Goal: Task Accomplishment & Management: Manage account settings

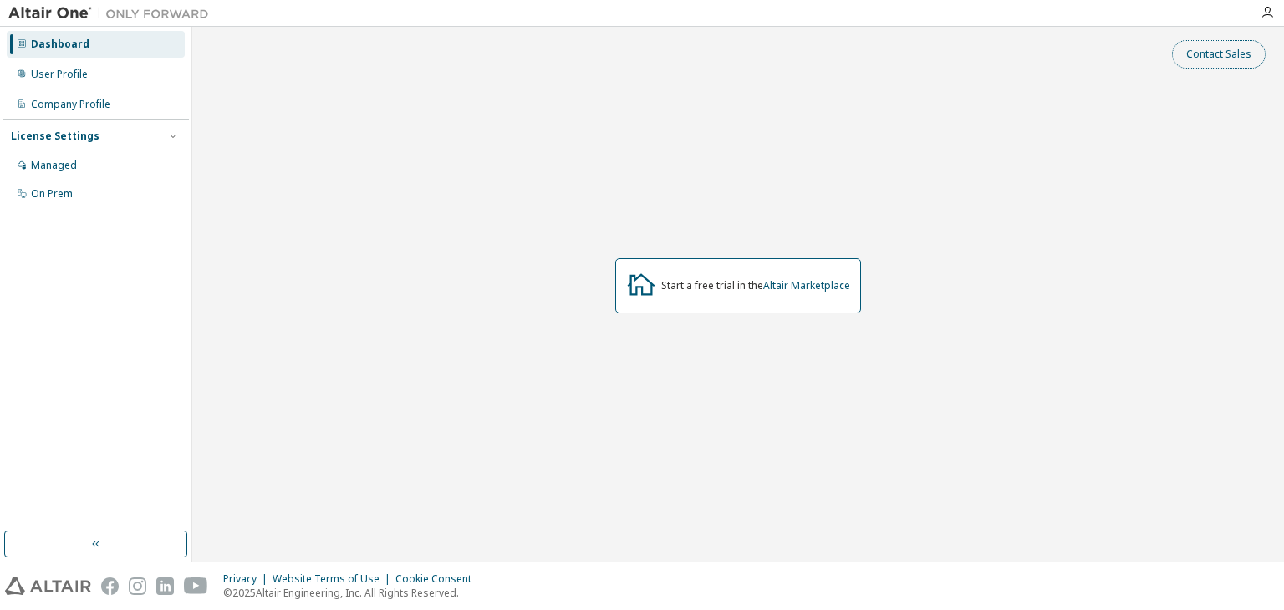
click at [1231, 49] on button "Contact Sales" at bounding box center [1219, 54] width 94 height 28
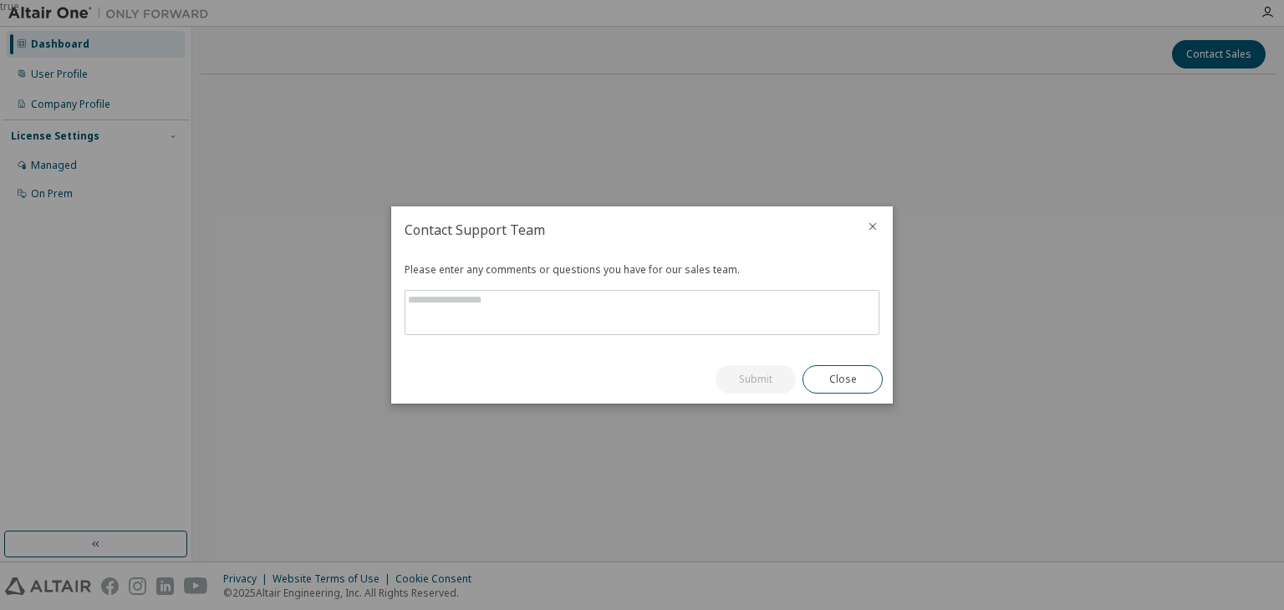
click at [869, 228] on icon "close" at bounding box center [872, 226] width 13 height 13
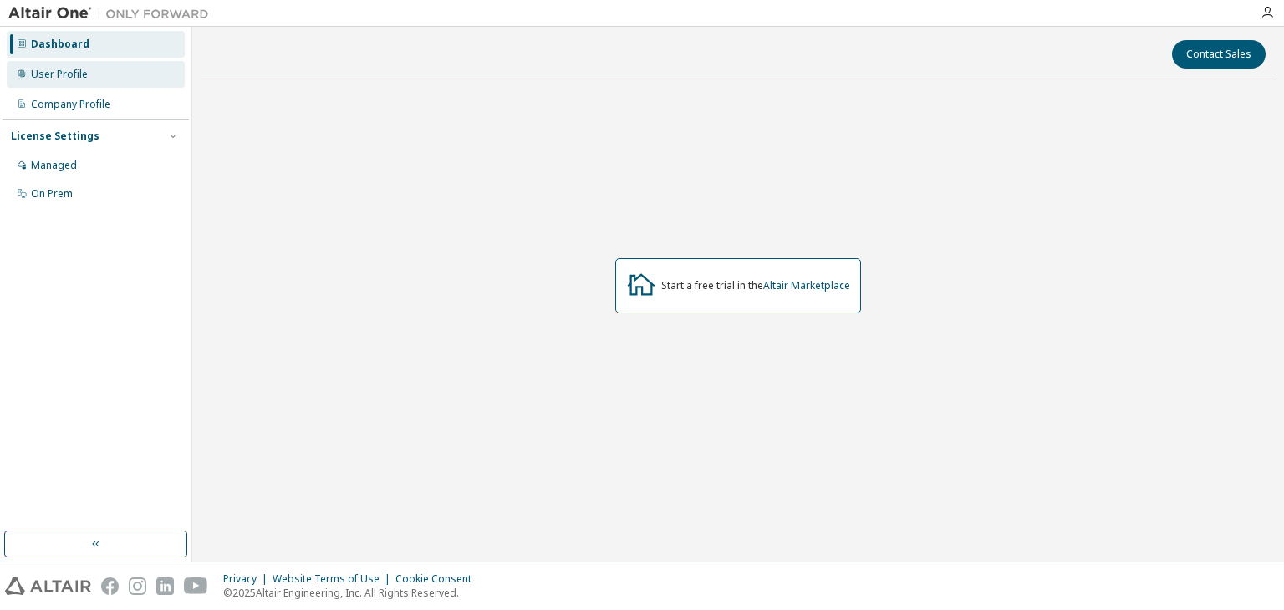
click at [76, 84] on div "User Profile" at bounding box center [96, 74] width 178 height 27
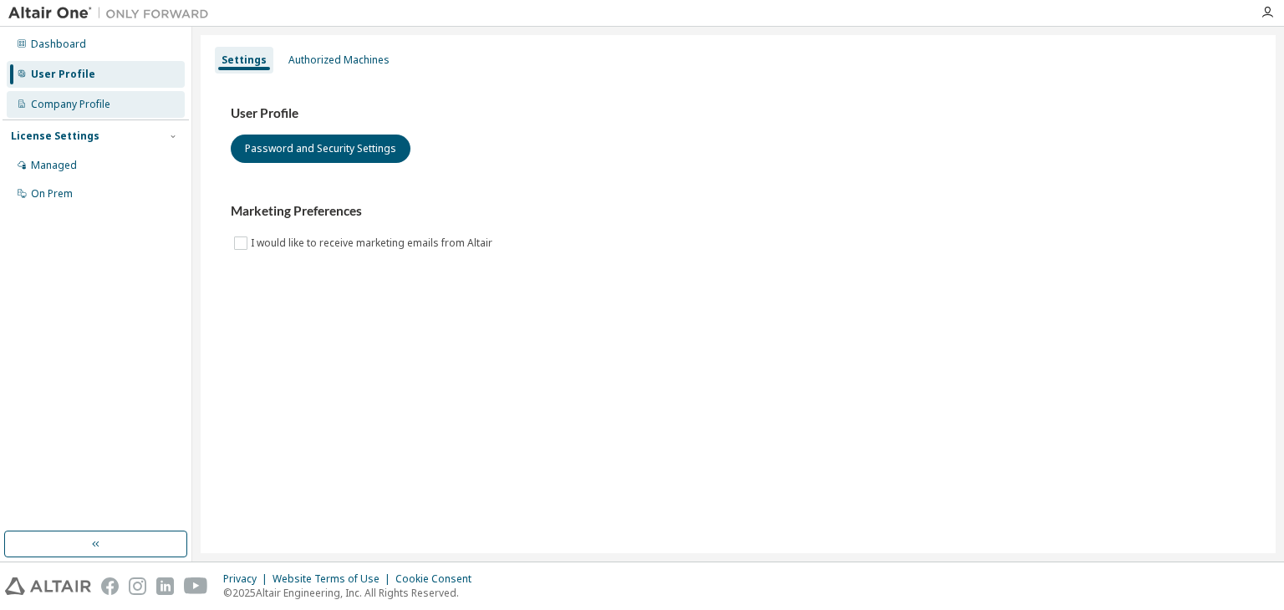
click at [77, 111] on div "Company Profile" at bounding box center [96, 104] width 178 height 27
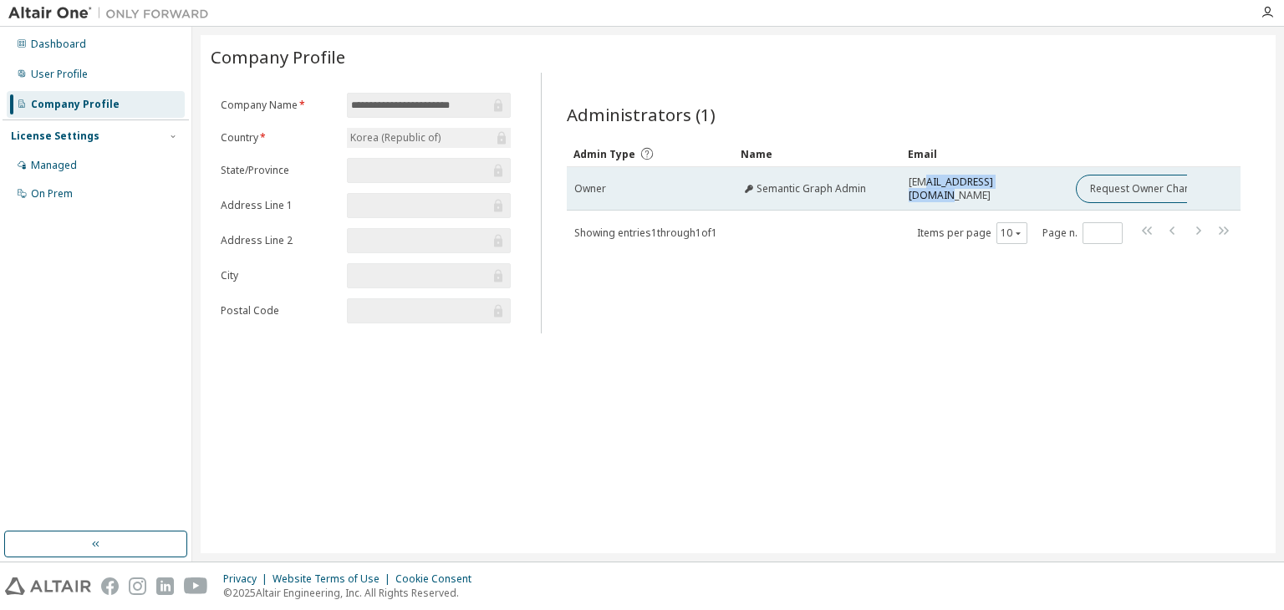
drag, startPoint x: 1015, startPoint y: 197, endPoint x: 919, endPoint y: 194, distance: 96.2
click at [919, 194] on td "altairkorealic+semanticgraph@gmail.com" at bounding box center [984, 188] width 167 height 43
click at [860, 190] on span "Semantic Graph Admin" at bounding box center [812, 188] width 110 height 13
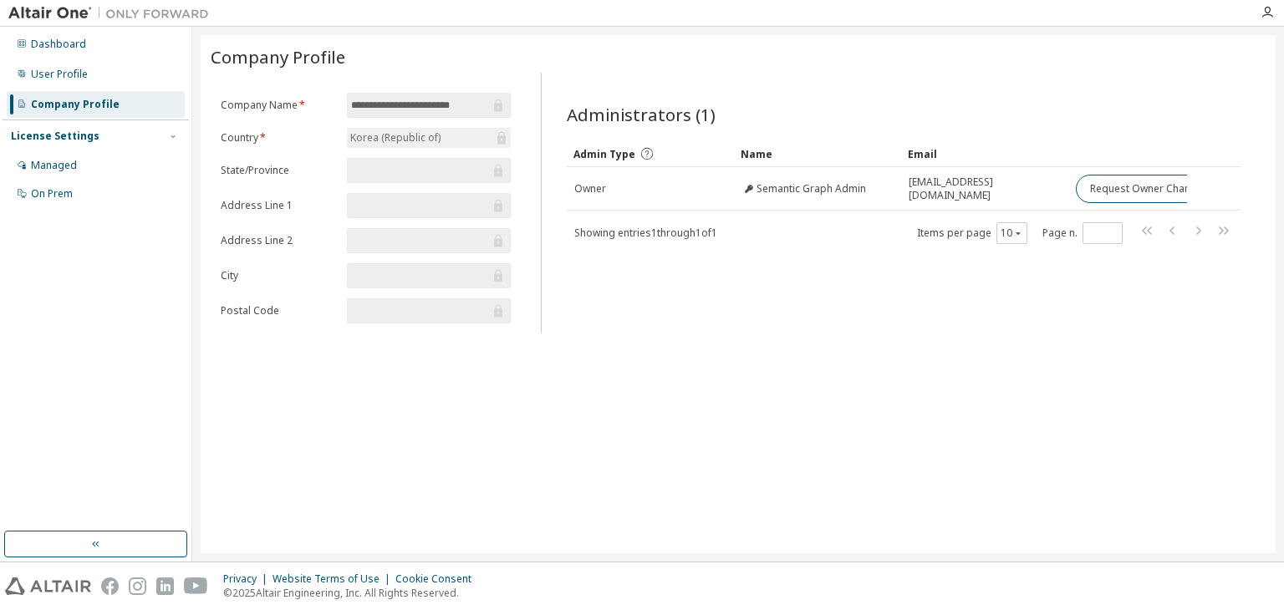
click at [819, 253] on div "Administrators (1) Clear Load Save Save As Field Operator Value Select filter S…" at bounding box center [904, 208] width 714 height 251
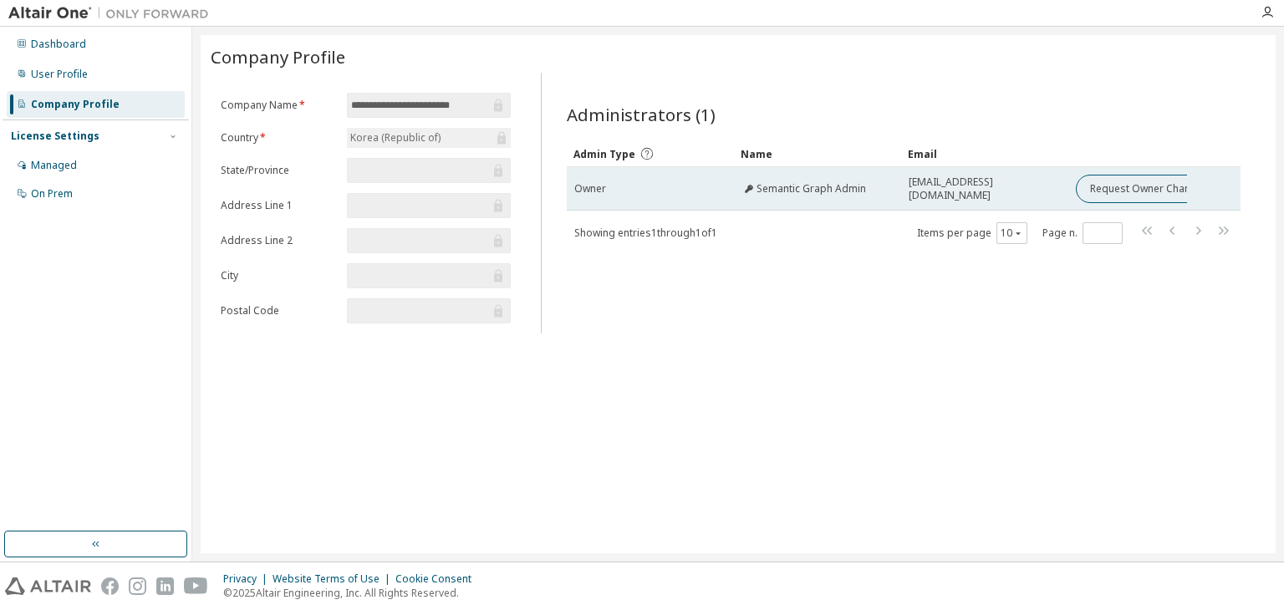
click at [809, 196] on td "Semantic Graph Admin" at bounding box center [817, 188] width 167 height 43
click at [922, 188] on span "altairkorealic+semanticgraph@gmail.com" at bounding box center [985, 189] width 152 height 27
click at [1090, 188] on button "Request Owner Change" at bounding box center [1146, 189] width 141 height 28
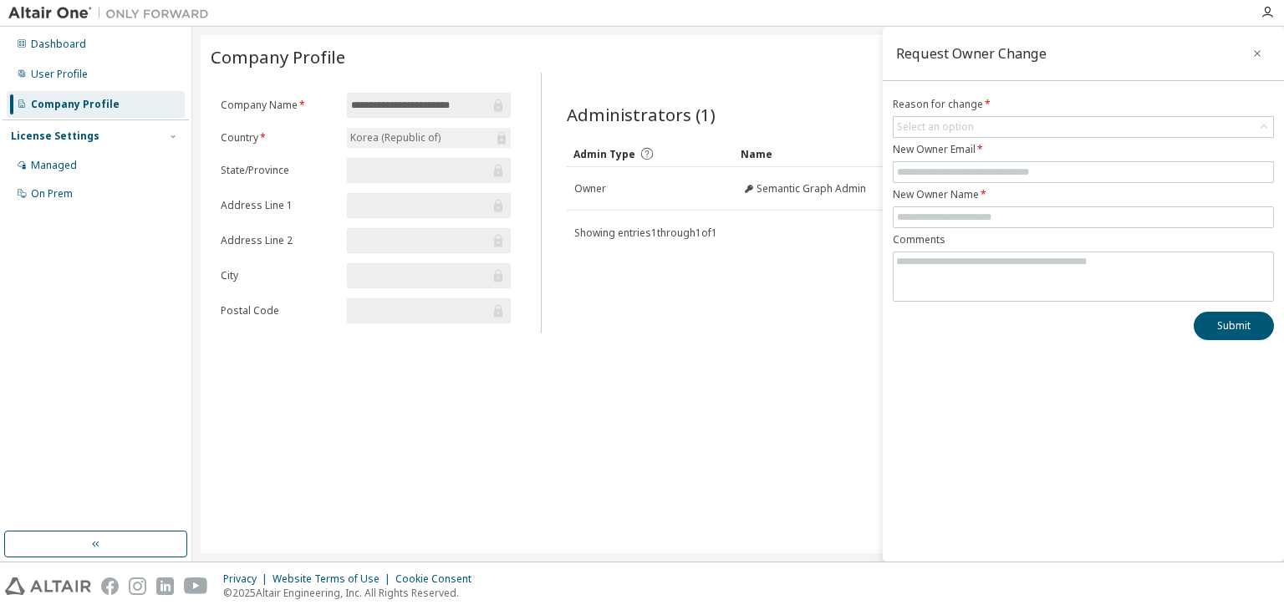
click at [1261, 48] on icon "button" at bounding box center [1258, 53] width 12 height 13
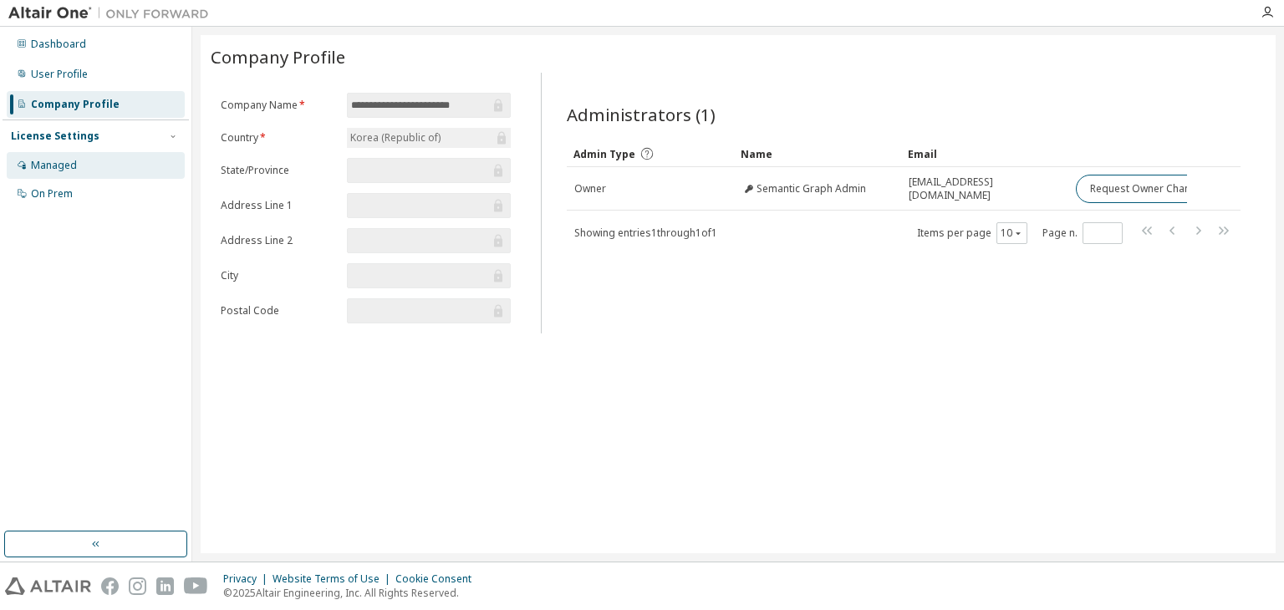
click at [55, 172] on div "Managed" at bounding box center [96, 165] width 178 height 27
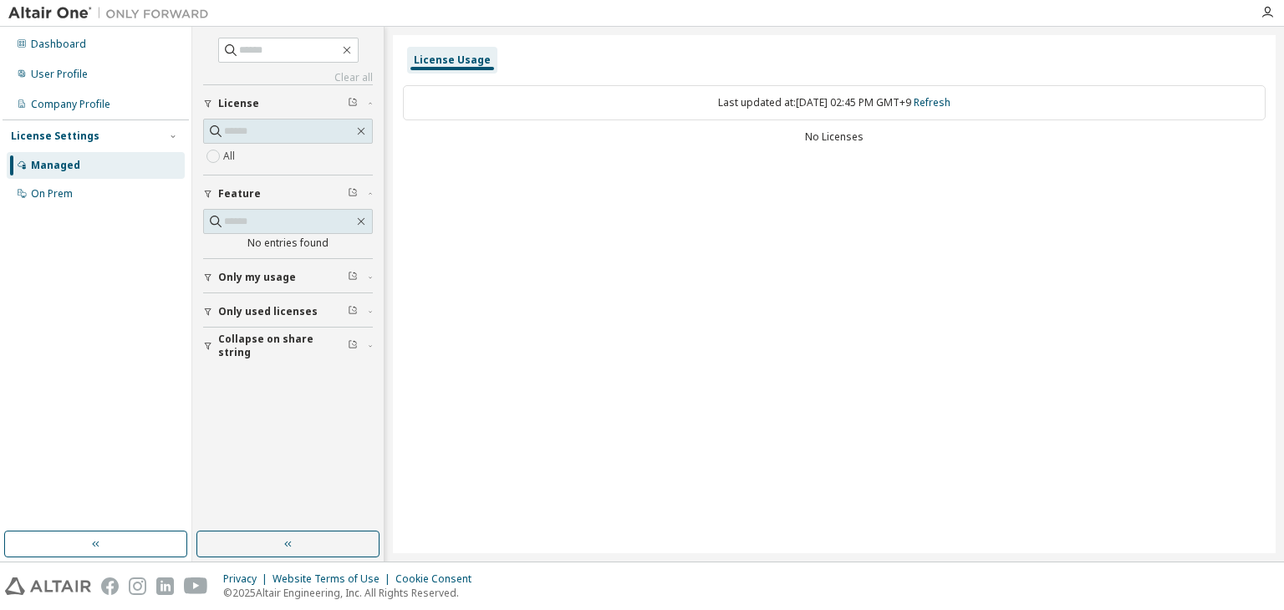
click at [283, 275] on span "Only my usage" at bounding box center [257, 277] width 78 height 13
drag, startPoint x: 263, startPoint y: 350, endPoint x: 274, endPoint y: 366, distance: 19.3
click at [264, 350] on button "Only used licenses" at bounding box center [288, 360] width 170 height 37
click at [278, 438] on span "Collapse on share string" at bounding box center [283, 443] width 130 height 27
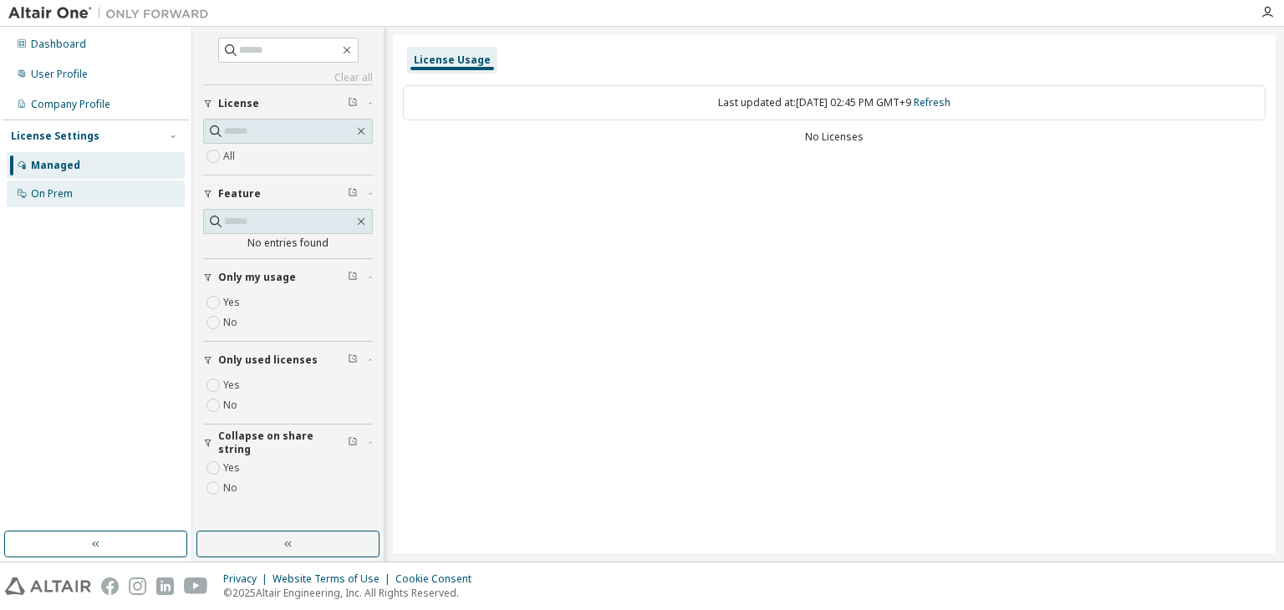
click at [71, 200] on div "On Prem" at bounding box center [52, 193] width 42 height 13
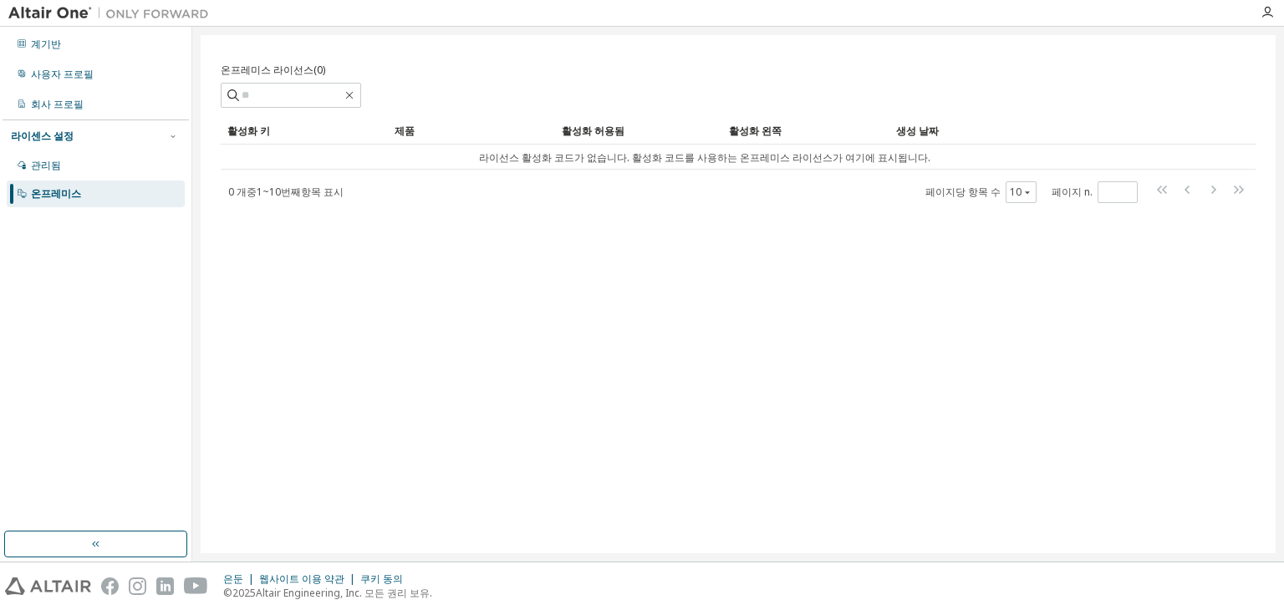
click at [385, 280] on div "온프레미스 라이선스(0) 분명한 짐 구하다 다른 이름으로 저장 필드 연산자 값 필터 선택 피연산자 선택 기준 추가 찾다 활성화 키 제품 활성화…" at bounding box center [738, 294] width 1075 height 518
click at [84, 72] on font "사용자 프로필" at bounding box center [62, 74] width 63 height 14
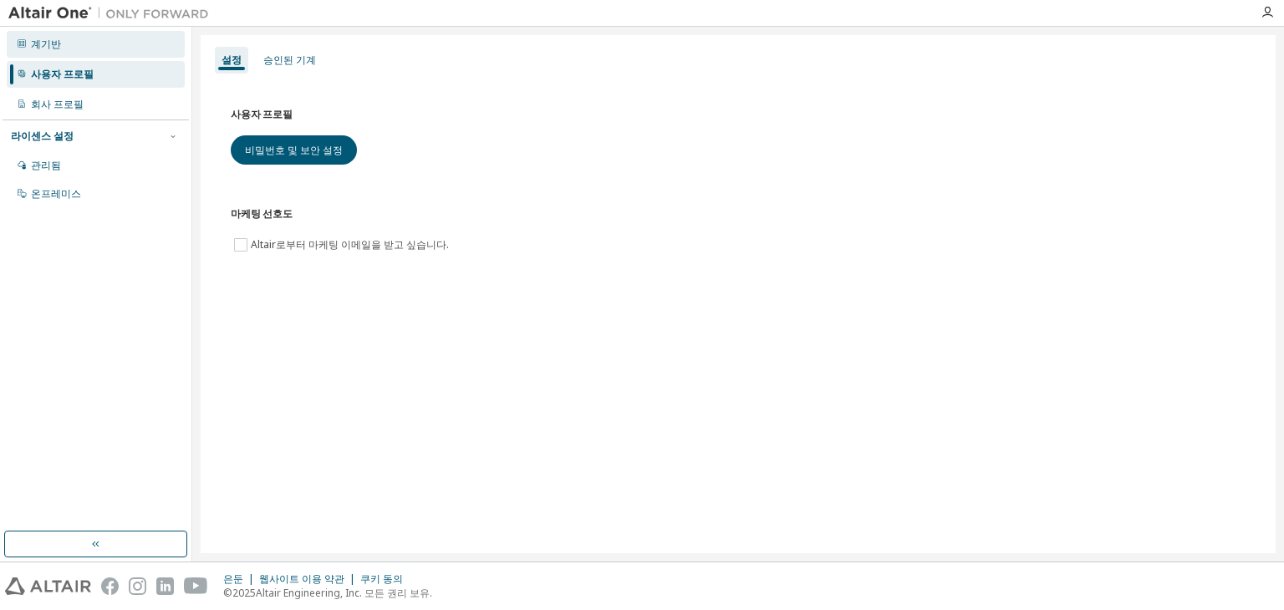
click at [74, 44] on div "계기반" at bounding box center [96, 44] width 178 height 27
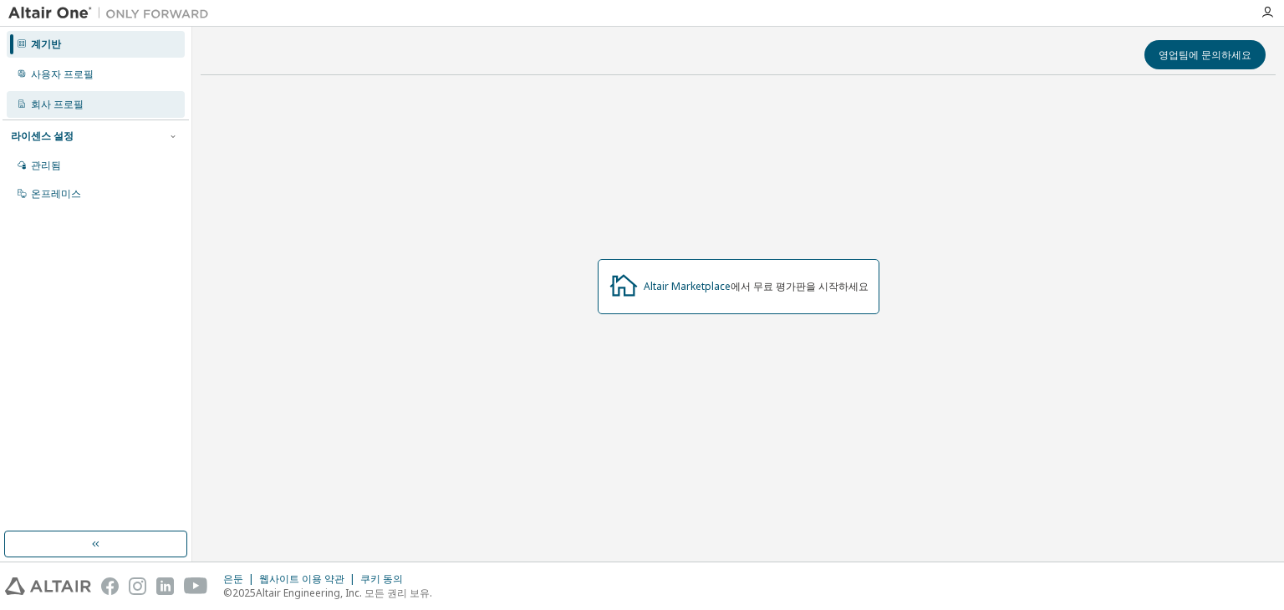
click at [67, 101] on font "회사 프로필" at bounding box center [57, 104] width 53 height 14
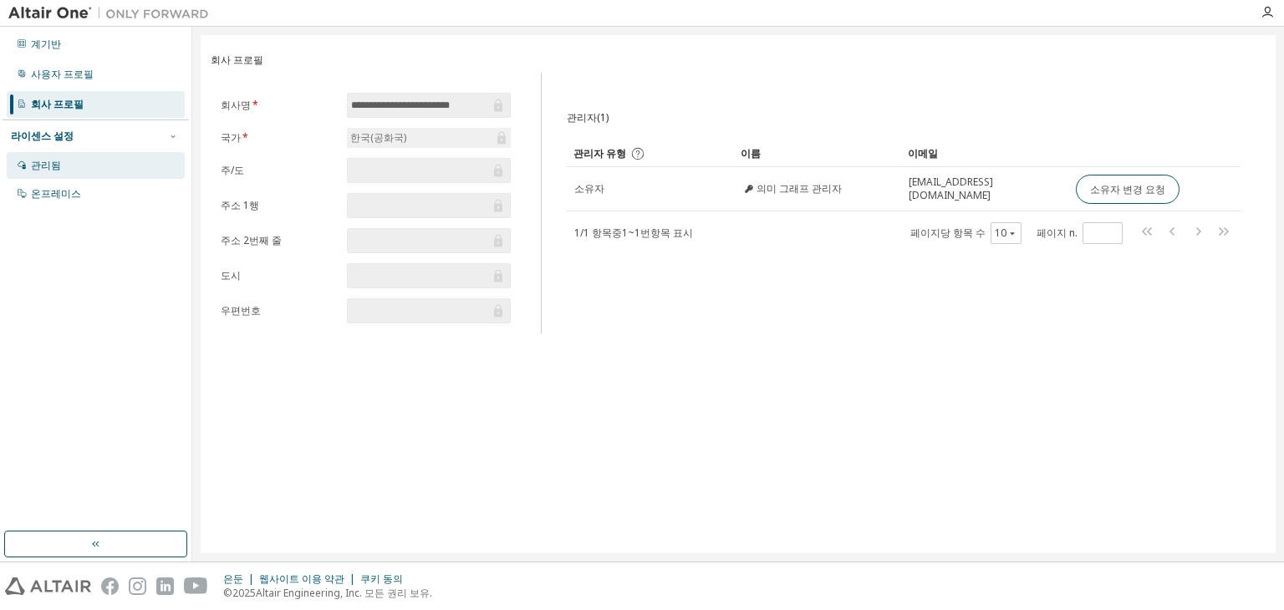
click at [77, 166] on div "관리됨" at bounding box center [96, 165] width 178 height 27
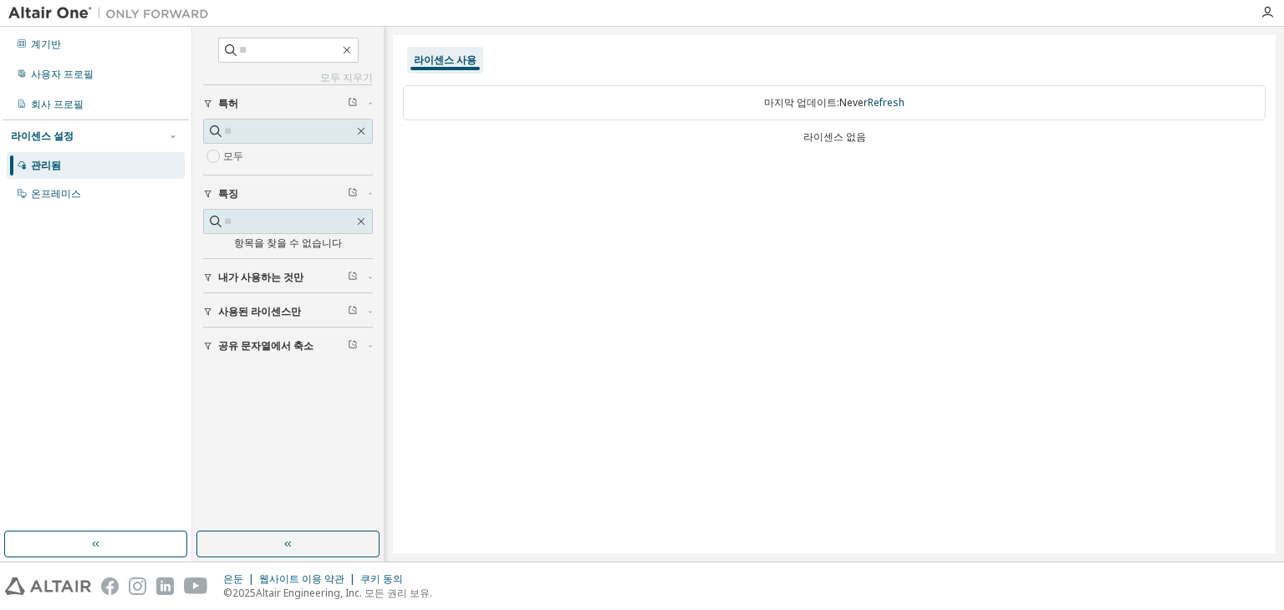
click at [450, 61] on font "라이센스 사용" at bounding box center [445, 60] width 63 height 14
click at [254, 278] on font "내가 사용하는 것만" at bounding box center [260, 277] width 85 height 14
click at [268, 351] on button "사용된 라이센스만" at bounding box center [288, 360] width 170 height 37
click at [276, 442] on font "공유 문자열에서 축소" at bounding box center [265, 443] width 95 height 14
click at [354, 108] on span "button" at bounding box center [353, 103] width 10 height 13
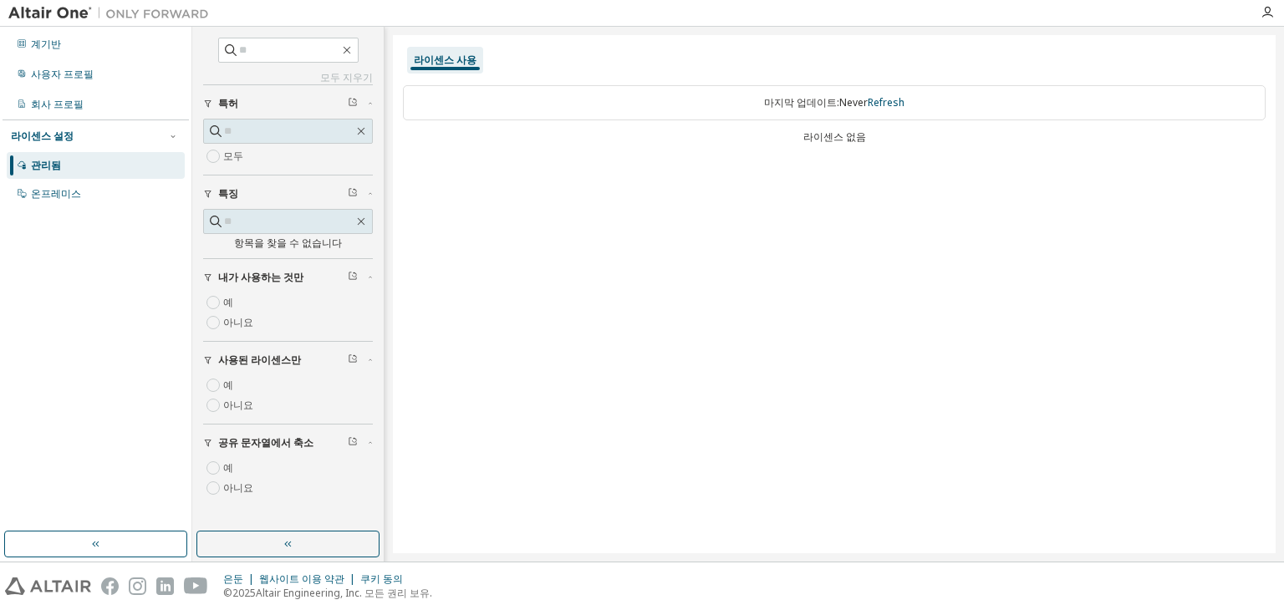
click at [354, 102] on icon "button" at bounding box center [353, 102] width 10 height 10
click at [84, 191] on div "온프레미스" at bounding box center [96, 194] width 178 height 27
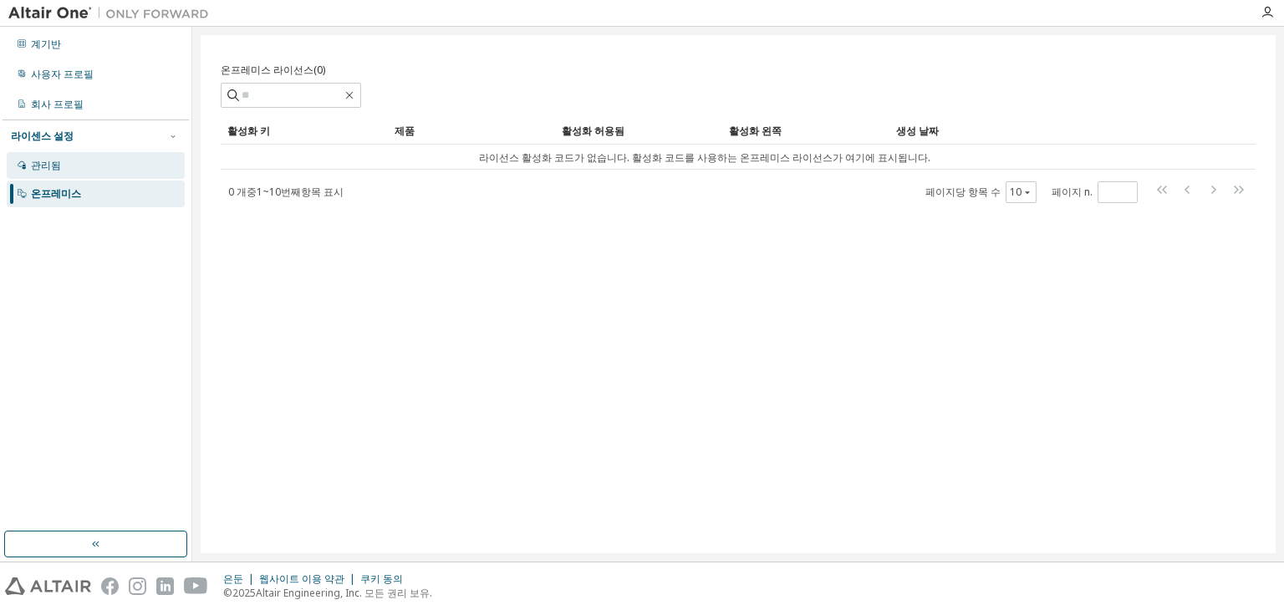
click at [87, 159] on div "관리됨" at bounding box center [96, 165] width 178 height 27
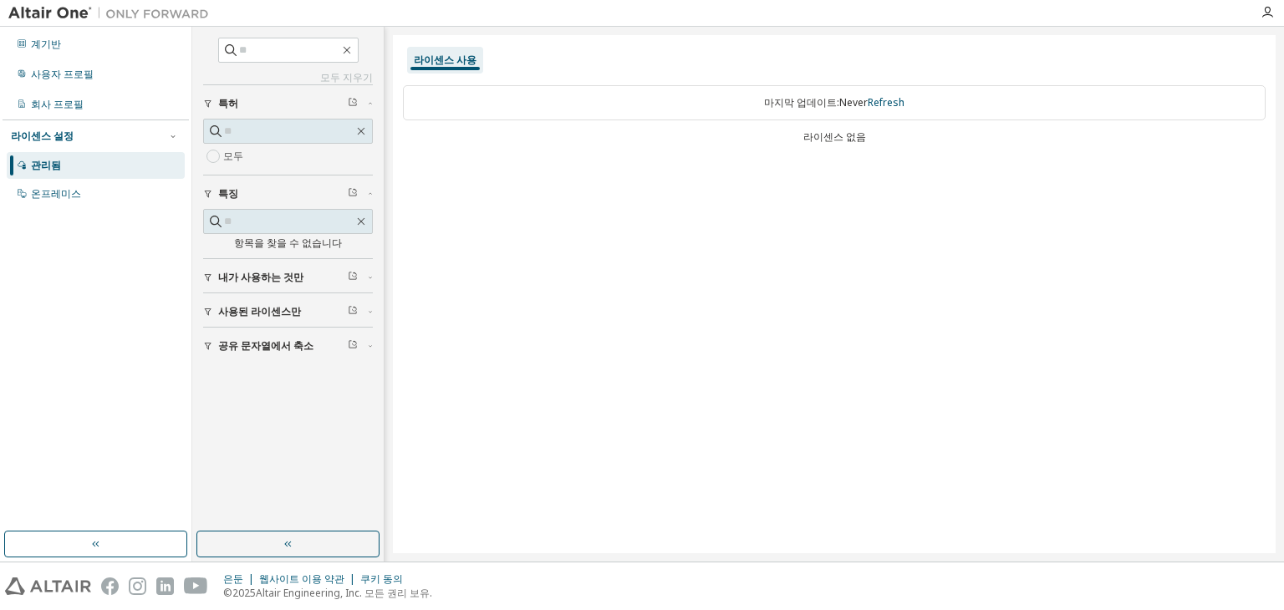
click at [444, 62] on font "라이센스 사용" at bounding box center [445, 60] width 63 height 14
click at [351, 105] on icon "button" at bounding box center [353, 102] width 10 height 10
click at [368, 104] on icon "button" at bounding box center [370, 103] width 10 height 5
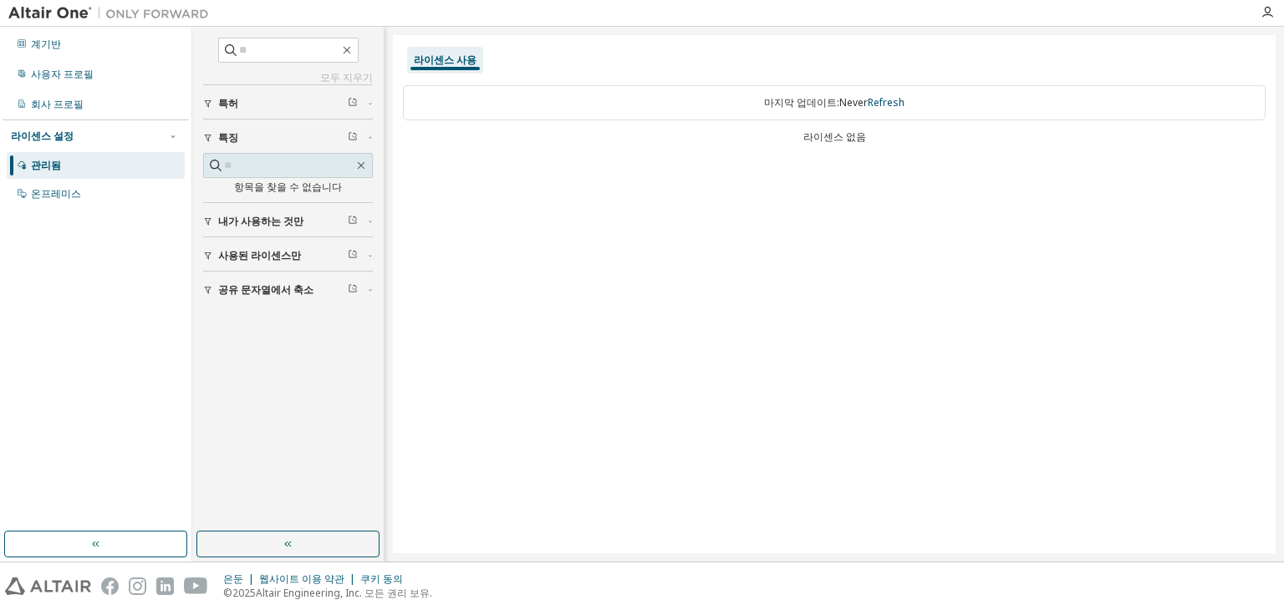
click at [368, 104] on icon "button" at bounding box center [370, 103] width 10 height 5
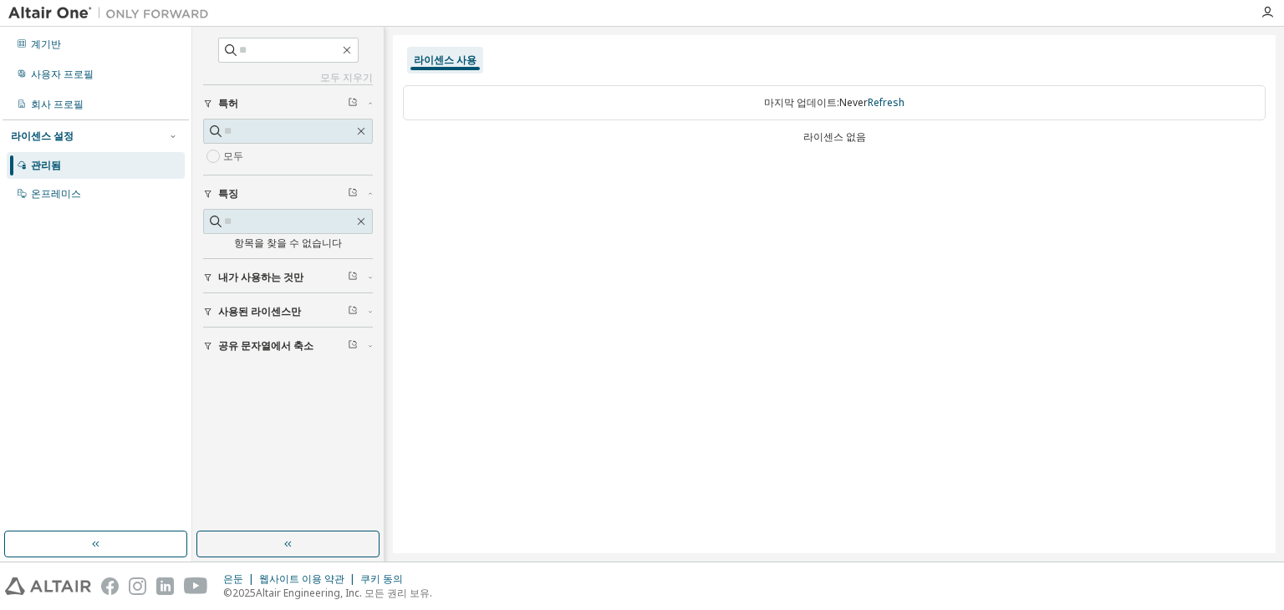
click at [351, 102] on icon "button" at bounding box center [353, 102] width 10 height 10
click at [120, 75] on div "사용자 프로필" at bounding box center [96, 74] width 178 height 27
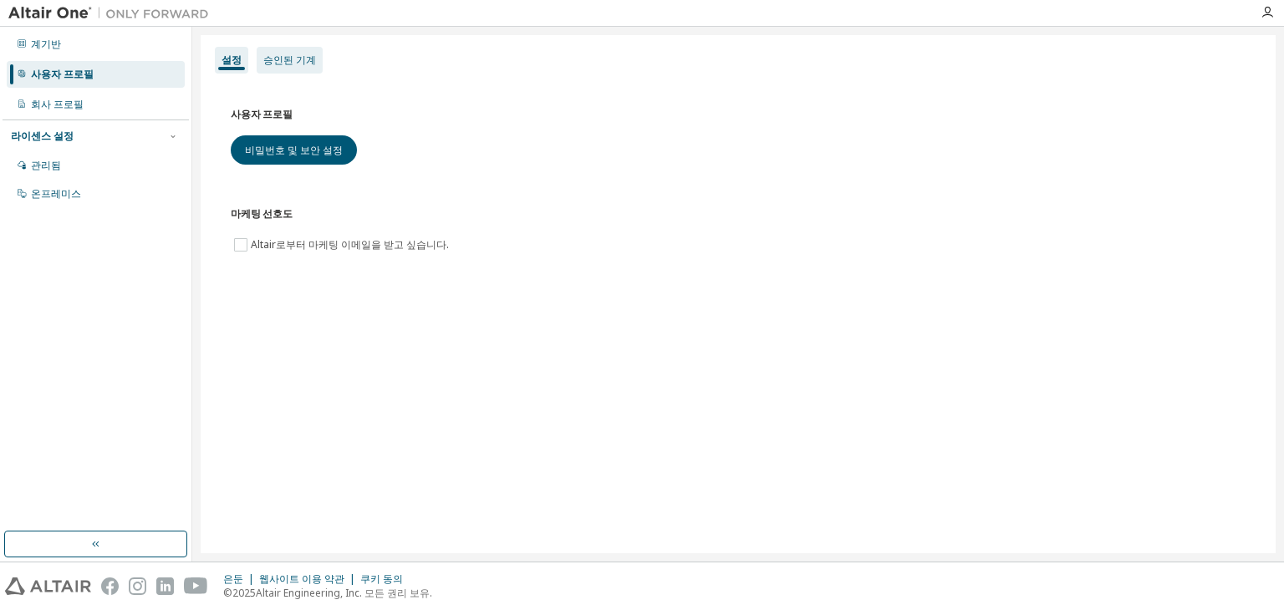
click at [299, 64] on font "승인된 기계" at bounding box center [289, 60] width 53 height 14
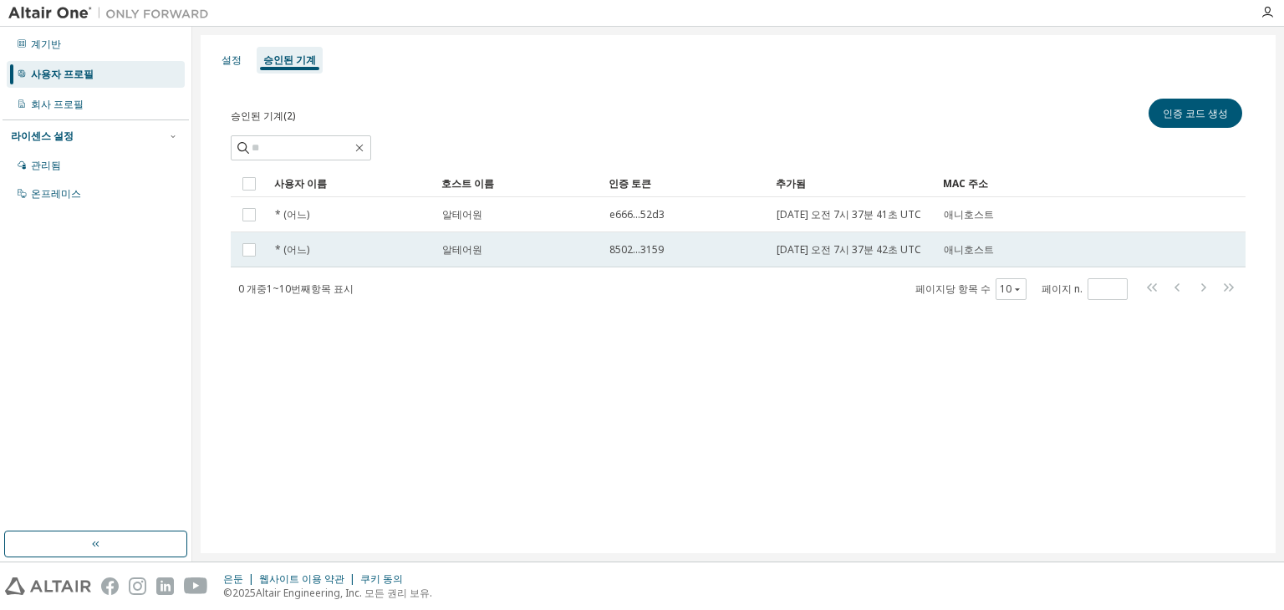
click at [610, 268] on td "8502...3159" at bounding box center [685, 249] width 167 height 35
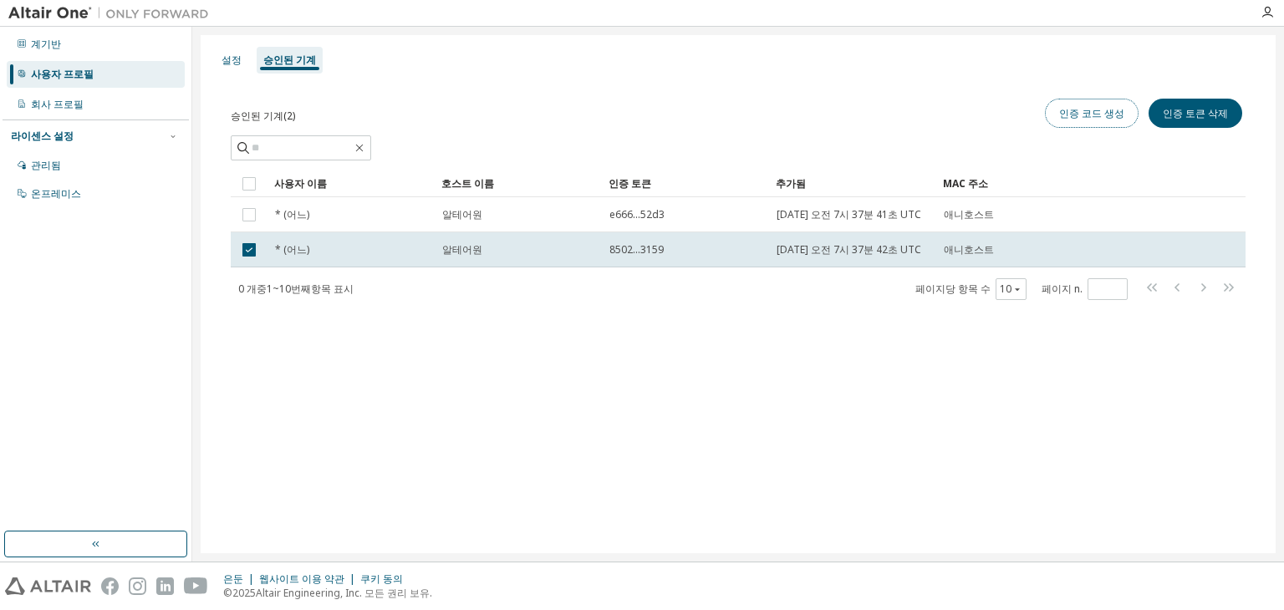
click at [1101, 125] on button "인증 코드 생성" at bounding box center [1092, 113] width 94 height 29
